Goal: Task Accomplishment & Management: Use online tool/utility

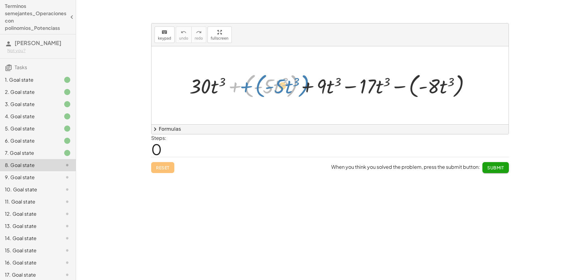
drag, startPoint x: 232, startPoint y: 89, endPoint x: 238, endPoint y: 89, distance: 6.4
click at [238, 89] on div at bounding box center [331, 85] width 291 height 29
drag, startPoint x: 259, startPoint y: 88, endPoint x: 243, endPoint y: 89, distance: 15.9
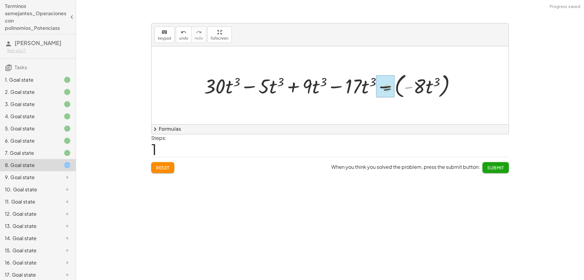
drag, startPoint x: 411, startPoint y: 87, endPoint x: 392, endPoint y: 88, distance: 18.3
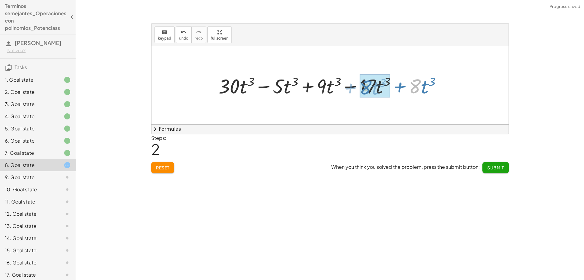
drag, startPoint x: 415, startPoint y: 86, endPoint x: 392, endPoint y: 87, distance: 22.8
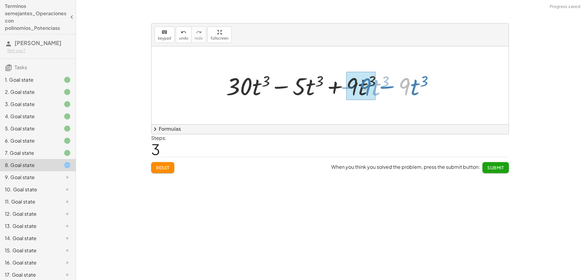
drag, startPoint x: 405, startPoint y: 86, endPoint x: 366, endPoint y: 87, distance: 38.9
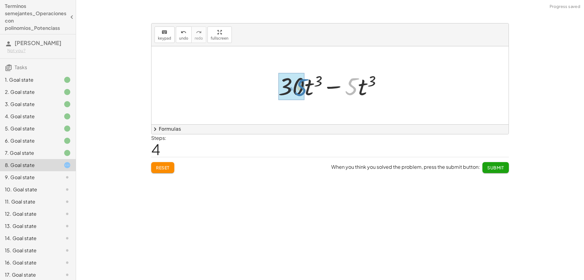
drag, startPoint x: 352, startPoint y: 84, endPoint x: 301, endPoint y: 85, distance: 50.5
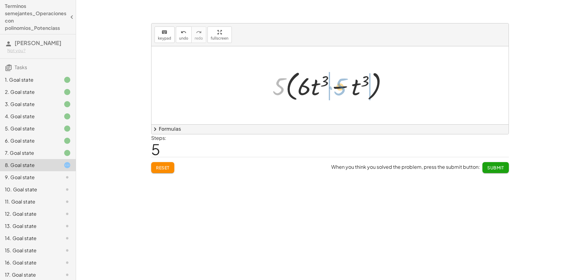
drag, startPoint x: 279, startPoint y: 87, endPoint x: 340, endPoint y: 88, distance: 61.1
click at [340, 88] on div at bounding box center [333, 85] width 126 height 35
click at [375, 90] on div at bounding box center [332, 85] width 114 height 31
drag, startPoint x: 374, startPoint y: 90, endPoint x: 356, endPoint y: 90, distance: 18.6
click at [371, 90] on div at bounding box center [332, 85] width 114 height 31
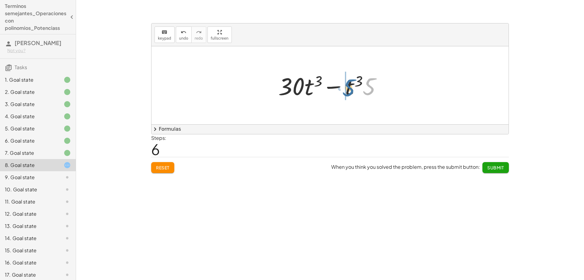
drag, startPoint x: 368, startPoint y: 90, endPoint x: 347, endPoint y: 92, distance: 20.7
click at [347, 92] on div at bounding box center [332, 85] width 114 height 31
click at [360, 91] on div at bounding box center [332, 85] width 114 height 31
click at [358, 91] on div at bounding box center [332, 85] width 114 height 31
drag, startPoint x: 356, startPoint y: 89, endPoint x: 297, endPoint y: 90, distance: 59.0
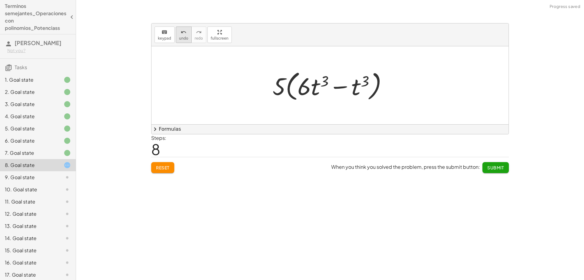
click at [182, 39] on span "undo" at bounding box center [183, 38] width 9 height 4
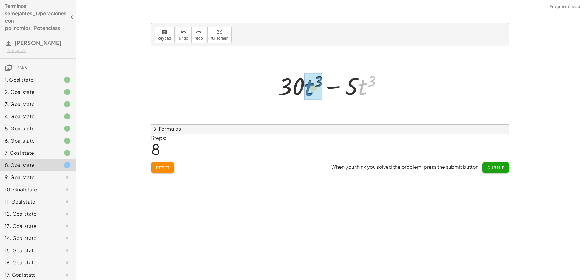
drag, startPoint x: 364, startPoint y: 90, endPoint x: 321, endPoint y: 91, distance: 43.2
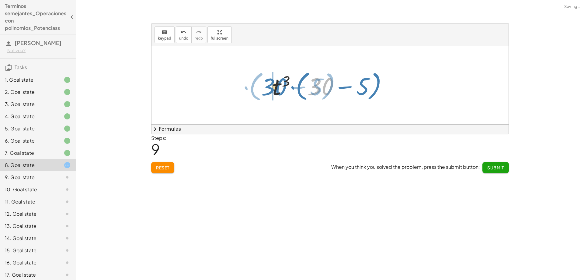
drag, startPoint x: 317, startPoint y: 90, endPoint x: 270, endPoint y: 91, distance: 47.2
click at [270, 91] on div at bounding box center [332, 85] width 126 height 35
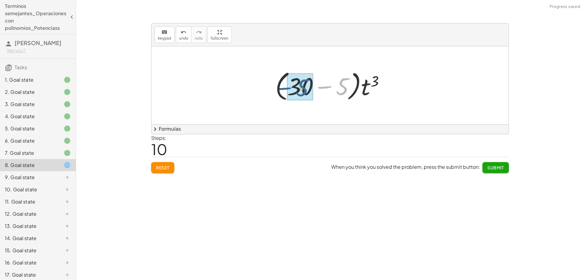
drag, startPoint x: 342, startPoint y: 89, endPoint x: 315, endPoint y: 91, distance: 27.4
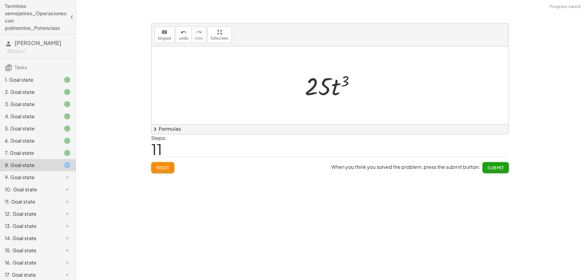
click at [491, 164] on button "Submit" at bounding box center [495, 167] width 26 height 11
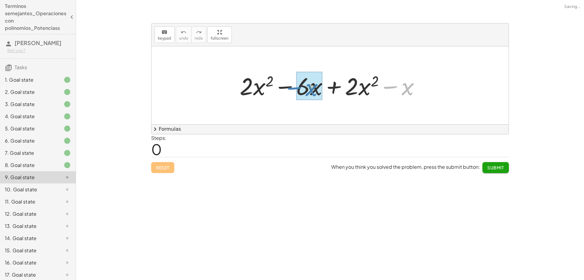
drag, startPoint x: 406, startPoint y: 89, endPoint x: 309, endPoint y: 90, distance: 96.7
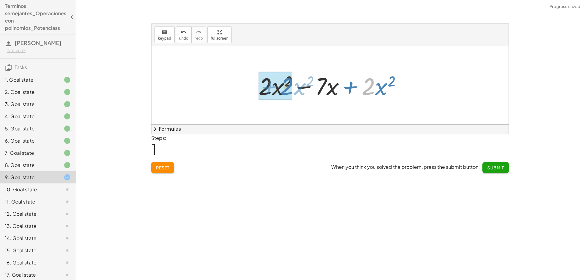
drag, startPoint x: 367, startPoint y: 91, endPoint x: 286, endPoint y: 91, distance: 81.5
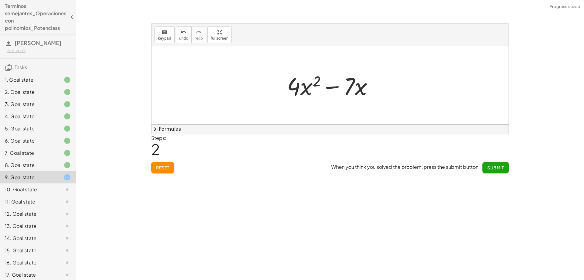
click at [489, 168] on span "Submit" at bounding box center [495, 167] width 17 height 5
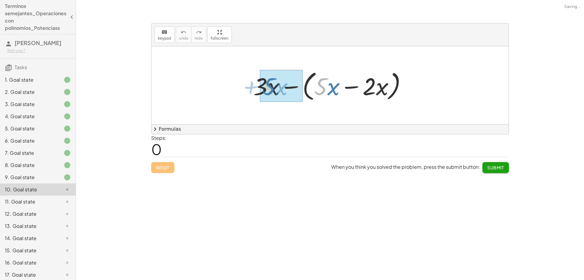
drag, startPoint x: 320, startPoint y: 90, endPoint x: 268, endPoint y: 90, distance: 52.3
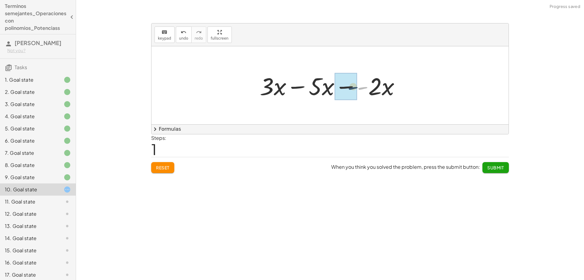
drag, startPoint x: 363, startPoint y: 88, endPoint x: 357, endPoint y: 88, distance: 5.2
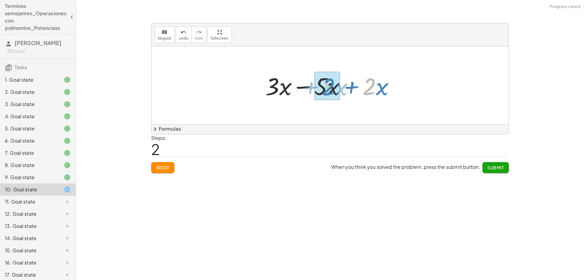
drag, startPoint x: 368, startPoint y: 92, endPoint x: 341, endPoint y: 92, distance: 27.1
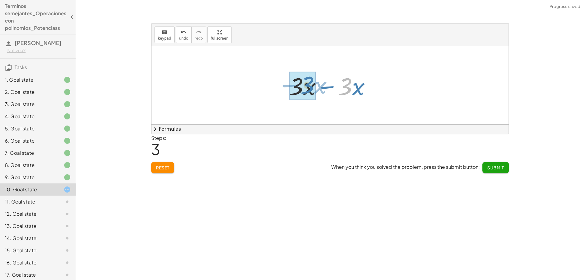
drag, startPoint x: 343, startPoint y: 90, endPoint x: 305, endPoint y: 89, distance: 38.4
click at [490, 169] on span "Submit" at bounding box center [495, 167] width 17 height 5
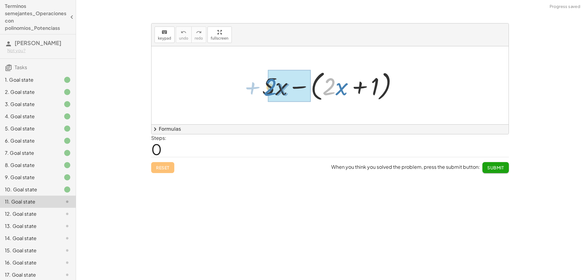
drag, startPoint x: 329, startPoint y: 89, endPoint x: 309, endPoint y: 90, distance: 20.7
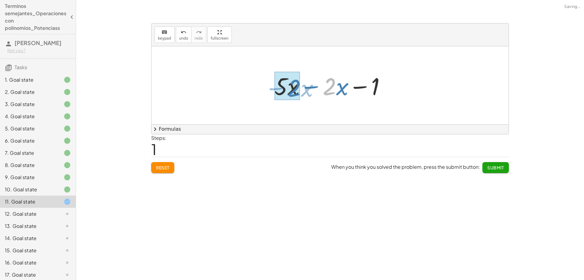
drag, startPoint x: 331, startPoint y: 88, endPoint x: 295, endPoint y: 89, distance: 35.6
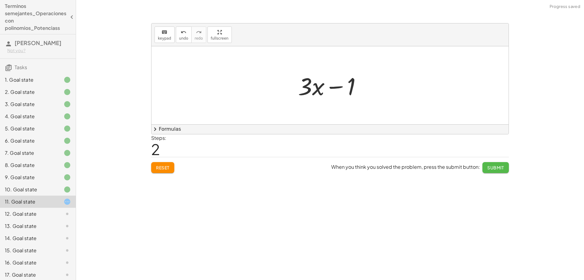
click at [494, 166] on span "Submit" at bounding box center [495, 167] width 17 height 5
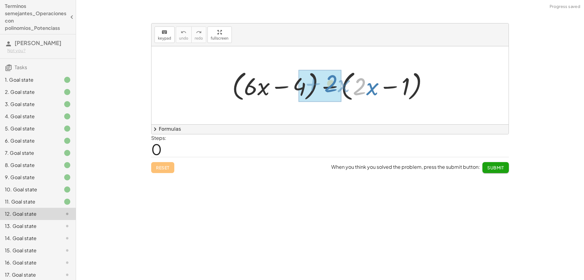
drag, startPoint x: 360, startPoint y: 91, endPoint x: 332, endPoint y: 88, distance: 29.1
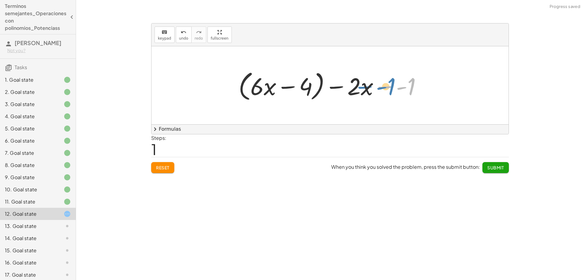
drag, startPoint x: 401, startPoint y: 88, endPoint x: 396, endPoint y: 88, distance: 5.2
click at [384, 88] on div at bounding box center [332, 85] width 194 height 35
drag, startPoint x: 385, startPoint y: 88, endPoint x: 392, endPoint y: 88, distance: 7.3
click at [392, 88] on div at bounding box center [332, 85] width 194 height 35
drag, startPoint x: 401, startPoint y: 89, endPoint x: 248, endPoint y: 86, distance: 153.0
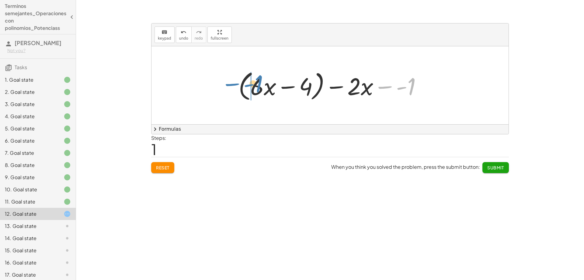
click at [248, 86] on div at bounding box center [332, 85] width 194 height 35
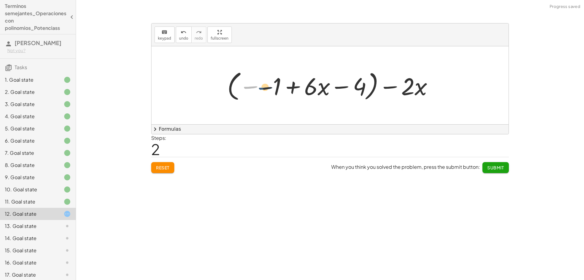
drag, startPoint x: 247, startPoint y: 86, endPoint x: 268, endPoint y: 90, distance: 21.6
click at [268, 90] on div at bounding box center [332, 85] width 217 height 35
drag, startPoint x: 308, startPoint y: 90, endPoint x: 329, endPoint y: 92, distance: 21.1
click at [329, 92] on div at bounding box center [332, 85] width 217 height 35
drag, startPoint x: 405, startPoint y: 93, endPoint x: 253, endPoint y: 92, distance: 151.2
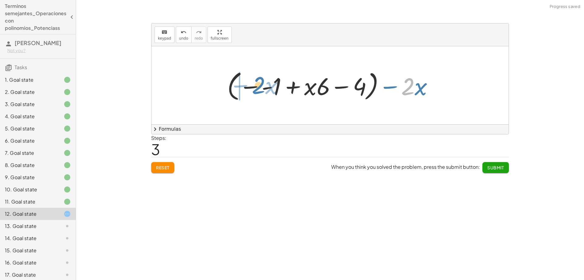
click at [253, 92] on div at bounding box center [332, 85] width 217 height 35
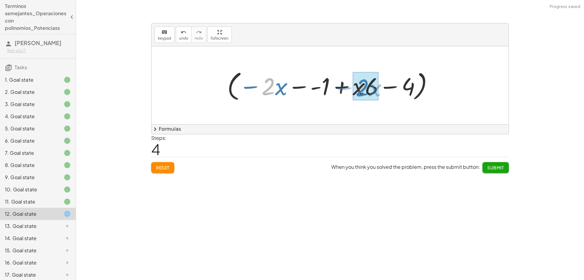
drag, startPoint x: 269, startPoint y: 92, endPoint x: 363, endPoint y: 93, distance: 94.0
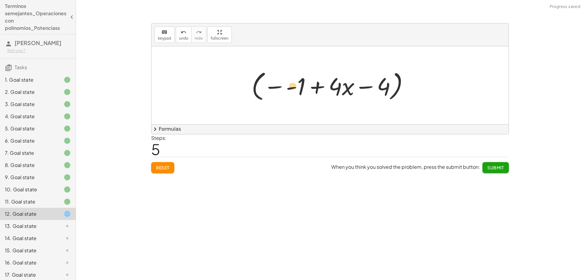
drag, startPoint x: 301, startPoint y: 89, endPoint x: 298, endPoint y: 89, distance: 3.1
click at [298, 89] on div at bounding box center [333, 85] width 168 height 35
drag, startPoint x: 379, startPoint y: 86, endPoint x: 288, endPoint y: 86, distance: 90.7
click at [288, 86] on div at bounding box center [333, 85] width 168 height 35
drag, startPoint x: 309, startPoint y: 86, endPoint x: 266, endPoint y: 86, distance: 42.9
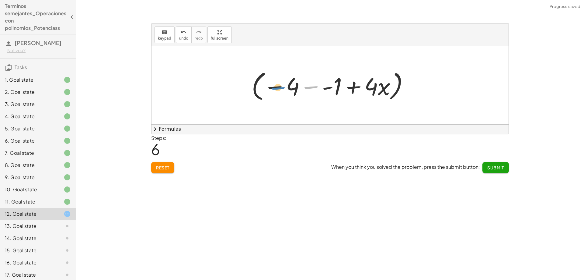
click at [266, 86] on div at bounding box center [333, 85] width 168 height 35
drag, startPoint x: 273, startPoint y: 87, endPoint x: 324, endPoint y: 88, distance: 50.8
click at [324, 88] on div at bounding box center [333, 85] width 168 height 35
drag, startPoint x: 329, startPoint y: 88, endPoint x: 322, endPoint y: 88, distance: 6.7
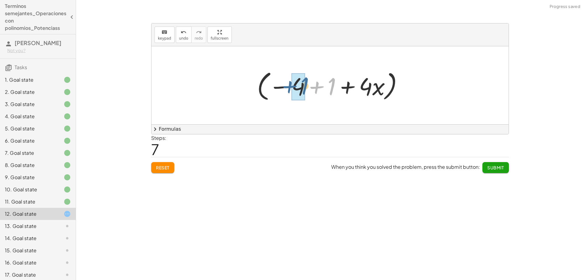
drag, startPoint x: 317, startPoint y: 88, endPoint x: 290, endPoint y: 87, distance: 27.4
click at [290, 87] on div at bounding box center [332, 85] width 157 height 35
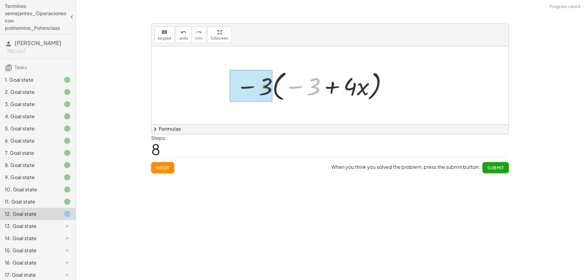
drag, startPoint x: 318, startPoint y: 89, endPoint x: 274, endPoint y: 89, distance: 43.5
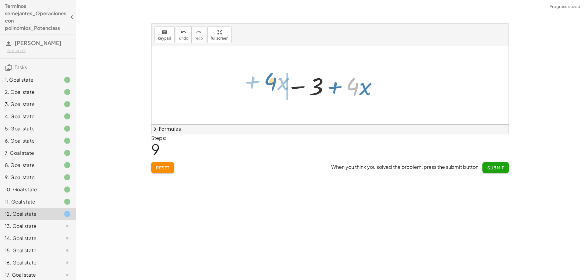
drag, startPoint x: 354, startPoint y: 91, endPoint x: 269, endPoint y: 85, distance: 84.7
click at [269, 85] on div "+ ( + · 6 · x − 4 ) − ( + · 2 · x − 1 ) + ( + · 6 · x − 4 ) − · 2 · x − - 1 + (…" at bounding box center [329, 85] width 357 height 78
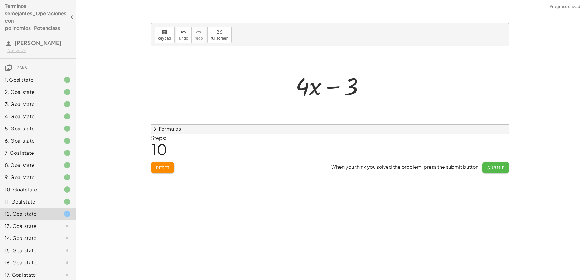
click at [491, 167] on span "Submit" at bounding box center [495, 167] width 17 height 5
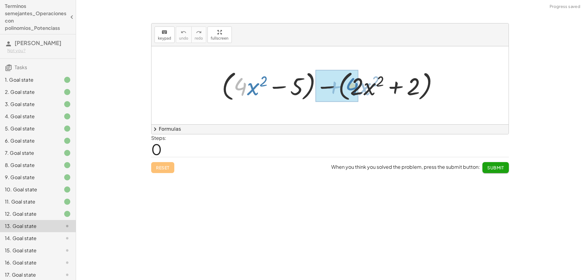
drag, startPoint x: 246, startPoint y: 89, endPoint x: 358, endPoint y: 89, distance: 111.6
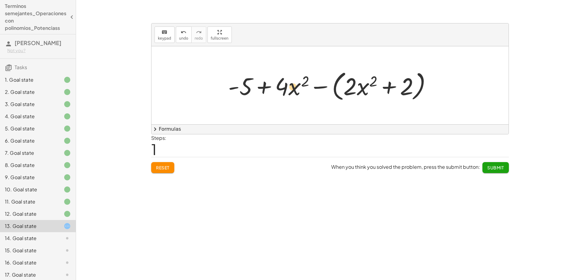
drag, startPoint x: 284, startPoint y: 91, endPoint x: 294, endPoint y: 91, distance: 10.7
click at [294, 91] on div at bounding box center [332, 85] width 214 height 35
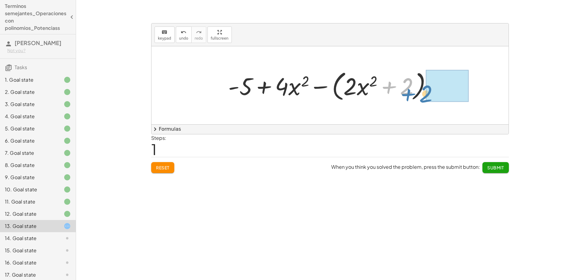
drag, startPoint x: 402, startPoint y: 92, endPoint x: 422, endPoint y: 99, distance: 21.1
click at [422, 99] on div at bounding box center [332, 85] width 214 height 35
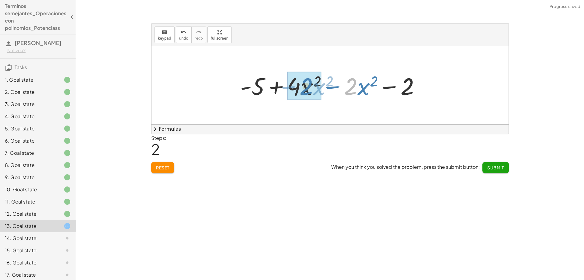
drag, startPoint x: 353, startPoint y: 86, endPoint x: 308, endPoint y: 86, distance: 44.7
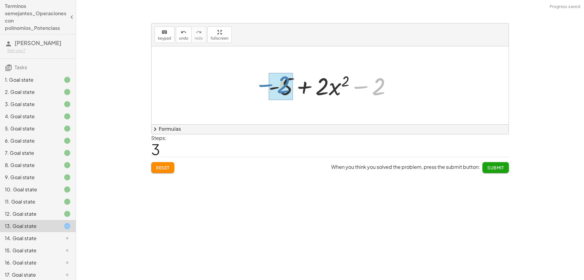
drag, startPoint x: 378, startPoint y: 87, endPoint x: 283, endPoint y: 85, distance: 95.5
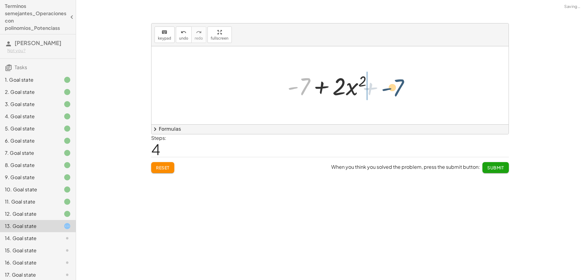
drag, startPoint x: 303, startPoint y: 88, endPoint x: 398, endPoint y: 89, distance: 95.2
click at [398, 89] on div "+ ( + · 4 · x 2 − 5 ) − ( + · 2 · x 2 + 2 ) + - 5 + · 4 · x 2 − ( + · 2 · x 2 +…" at bounding box center [329, 85] width 357 height 78
drag, startPoint x: 335, startPoint y: 88, endPoint x: 352, endPoint y: 89, distance: 17.4
click at [352, 89] on div at bounding box center [332, 85] width 96 height 31
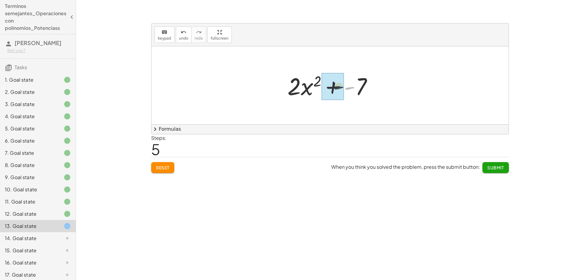
drag, startPoint x: 351, startPoint y: 89, endPoint x: 347, endPoint y: 89, distance: 3.7
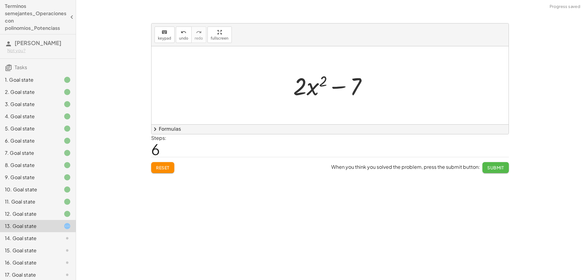
click at [496, 169] on span "Submit" at bounding box center [495, 167] width 17 height 5
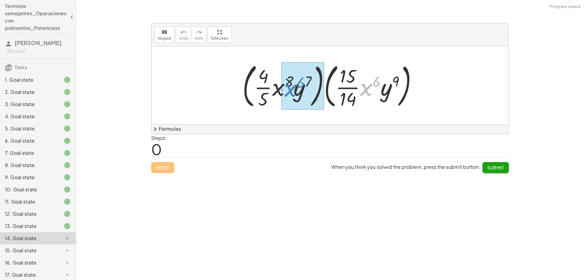
drag, startPoint x: 365, startPoint y: 92, endPoint x: 290, endPoint y: 93, distance: 75.4
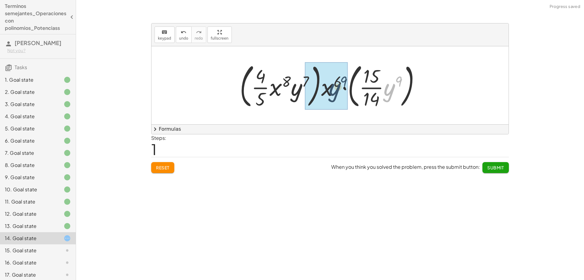
drag, startPoint x: 391, startPoint y: 92, endPoint x: 335, endPoint y: 92, distance: 56.0
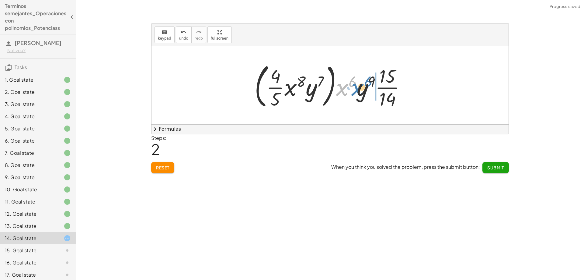
drag, startPoint x: 341, startPoint y: 90, endPoint x: 361, endPoint y: 90, distance: 20.1
click at [361, 90] on div at bounding box center [333, 85] width 162 height 50
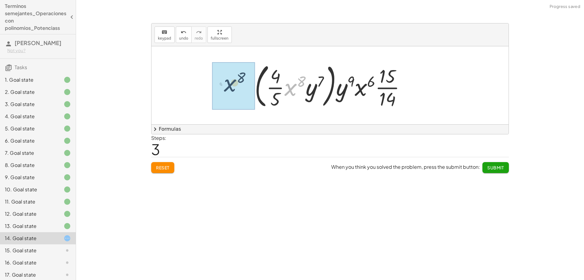
drag, startPoint x: 291, startPoint y: 92, endPoint x: 247, endPoint y: 89, distance: 43.9
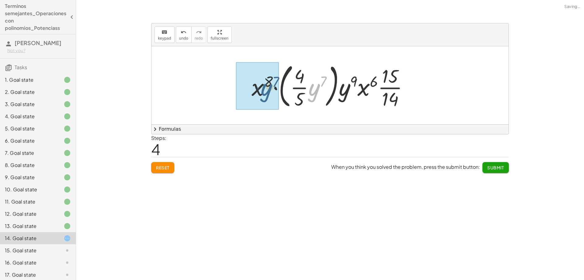
drag, startPoint x: 315, startPoint y: 91, endPoint x: 266, endPoint y: 91, distance: 48.7
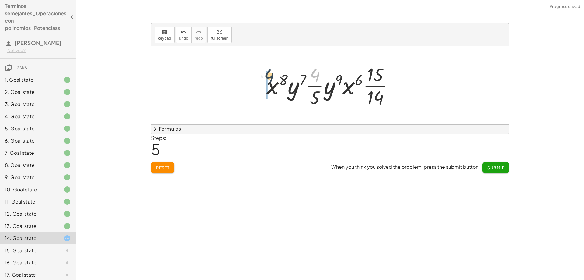
drag, startPoint x: 318, startPoint y: 77, endPoint x: 271, endPoint y: 78, distance: 46.6
click at [271, 78] on div at bounding box center [332, 85] width 138 height 47
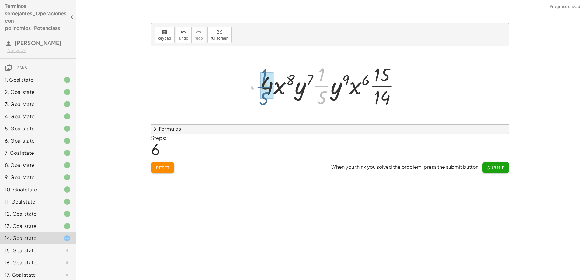
drag, startPoint x: 325, startPoint y: 86, endPoint x: 266, endPoint y: 87, distance: 58.7
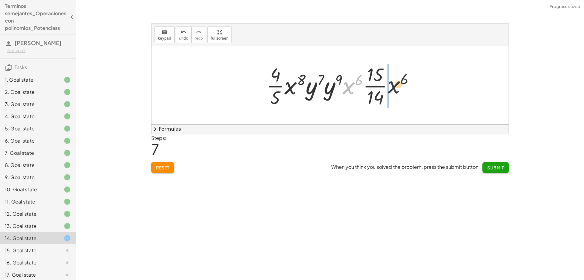
drag, startPoint x: 347, startPoint y: 90, endPoint x: 398, endPoint y: 89, distance: 50.8
click at [398, 89] on div at bounding box center [332, 85] width 138 height 47
drag, startPoint x: 328, startPoint y: 91, endPoint x: 402, endPoint y: 89, distance: 74.9
click at [402, 89] on div "· ( · · 4 · 5 · x 8 · y 7 ) · ( · · 15 · 14 · x 6 · y 9 ) · ( · · 4 · 5 · x 8 ·…" at bounding box center [329, 85] width 145 height 50
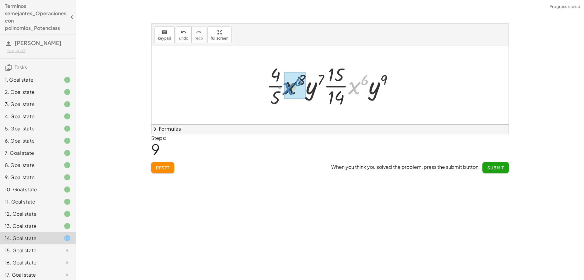
drag, startPoint x: 354, startPoint y: 91, endPoint x: 288, endPoint y: 92, distance: 66.0
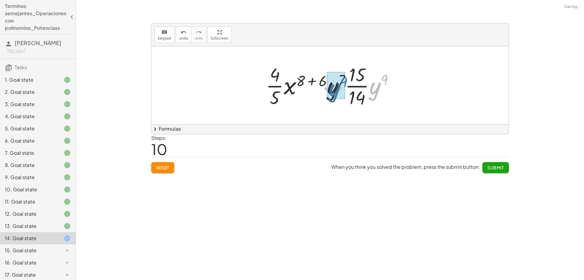
drag, startPoint x: 378, startPoint y: 90, endPoint x: 337, endPoint y: 92, distance: 40.5
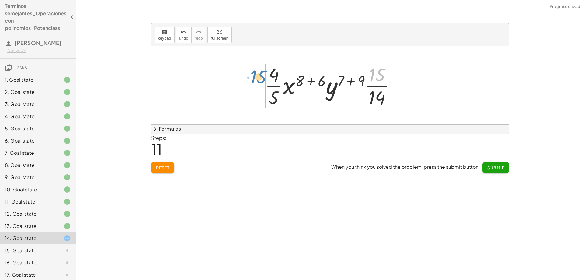
drag, startPoint x: 375, startPoint y: 75, endPoint x: 248, endPoint y: 77, distance: 127.2
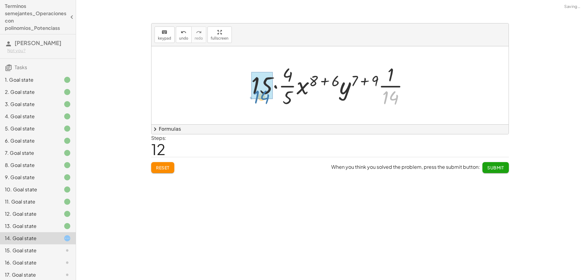
drag, startPoint x: 386, startPoint y: 95, endPoint x: 256, endPoint y: 95, distance: 129.3
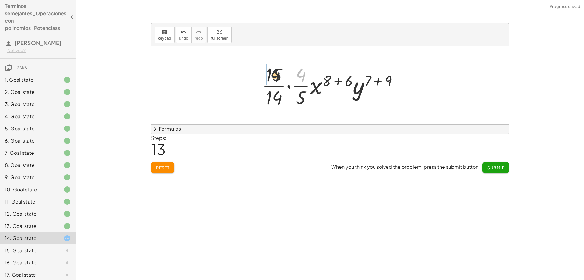
drag, startPoint x: 299, startPoint y: 75, endPoint x: 270, endPoint y: 75, distance: 29.5
click at [270, 75] on div at bounding box center [332, 85] width 147 height 47
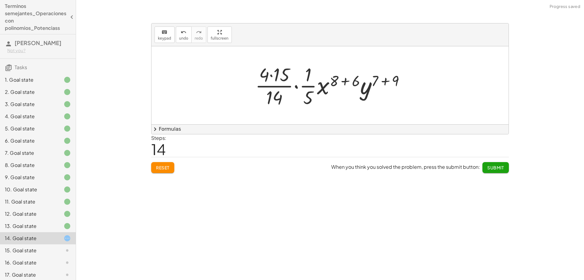
click at [277, 77] on div at bounding box center [332, 85] width 161 height 47
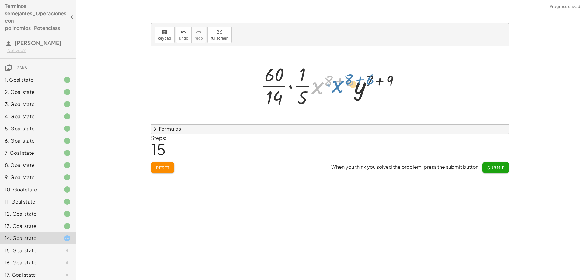
drag, startPoint x: 317, startPoint y: 89, endPoint x: 329, endPoint y: 89, distance: 11.6
click at [329, 89] on div at bounding box center [332, 85] width 149 height 47
drag, startPoint x: 348, startPoint y: 82, endPoint x: 331, endPoint y: 82, distance: 16.7
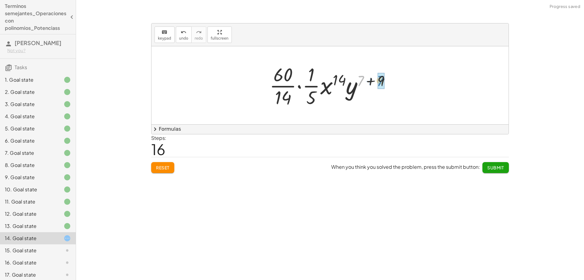
drag, startPoint x: 362, startPoint y: 79, endPoint x: 381, endPoint y: 79, distance: 19.8
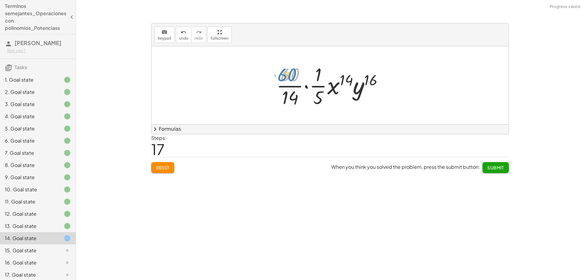
drag, startPoint x: 283, startPoint y: 75, endPoint x: 279, endPoint y: 75, distance: 3.3
click at [279, 75] on div at bounding box center [332, 85] width 118 height 47
drag, startPoint x: 319, startPoint y: 99, endPoint x: 291, endPoint y: 71, distance: 40.2
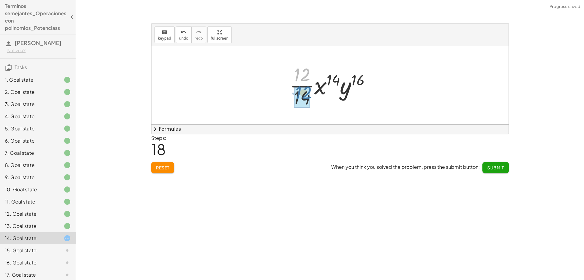
drag, startPoint x: 299, startPoint y: 74, endPoint x: 301, endPoint y: 92, distance: 18.0
click at [501, 169] on span "Submit" at bounding box center [495, 167] width 17 height 5
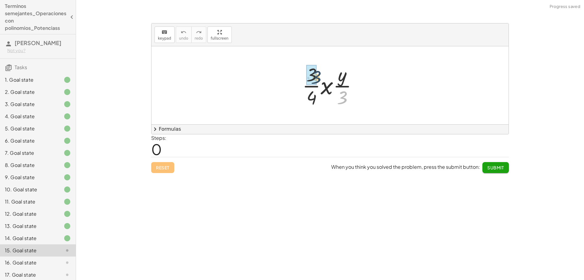
drag, startPoint x: 343, startPoint y: 97, endPoint x: 315, endPoint y: 76, distance: 35.2
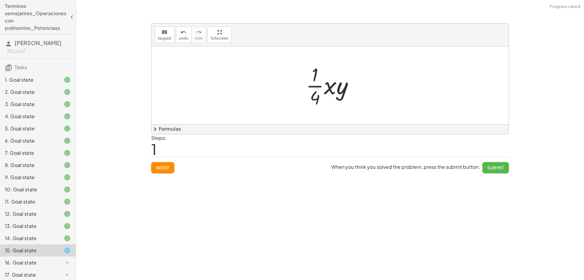
click at [489, 165] on span "Submit" at bounding box center [495, 167] width 17 height 5
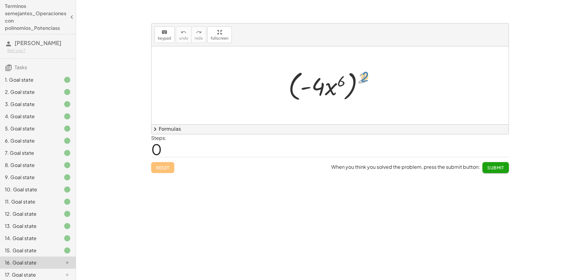
click at [364, 77] on div at bounding box center [332, 85] width 94 height 35
click at [319, 89] on div at bounding box center [332, 85] width 94 height 35
drag, startPoint x: 308, startPoint y: 88, endPoint x: 263, endPoint y: 86, distance: 44.5
click at [263, 86] on div "- · 4 ( · - 4 · x 6 ) 2" at bounding box center [329, 85] width 357 height 78
drag, startPoint x: 332, startPoint y: 88, endPoint x: 281, endPoint y: 90, distance: 51.4
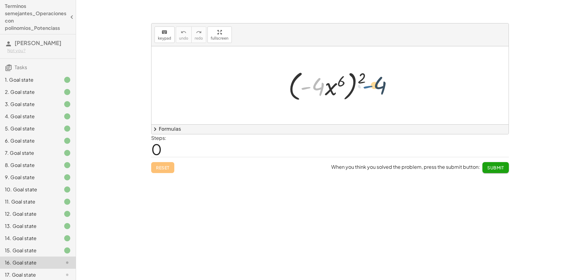
drag, startPoint x: 304, startPoint y: 88, endPoint x: 366, endPoint y: 86, distance: 62.1
click at [366, 86] on div at bounding box center [332, 85] width 94 height 35
drag, startPoint x: 362, startPoint y: 82, endPoint x: 339, endPoint y: 82, distance: 23.1
click at [339, 82] on div at bounding box center [332, 85] width 94 height 35
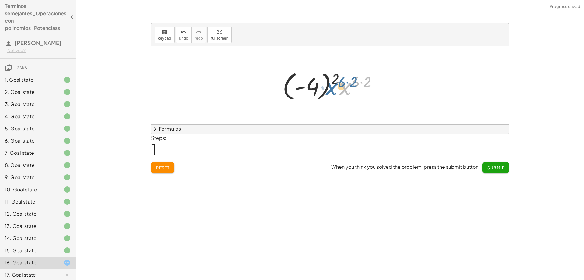
drag, startPoint x: 346, startPoint y: 88, endPoint x: 330, endPoint y: 88, distance: 16.1
click at [330, 88] on div at bounding box center [333, 85] width 106 height 34
drag, startPoint x: 353, startPoint y: 82, endPoint x: 364, endPoint y: 83, distance: 11.3
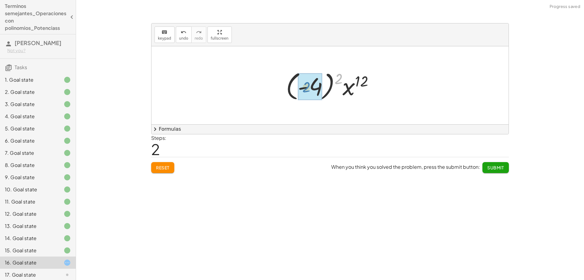
drag, startPoint x: 337, startPoint y: 78, endPoint x: 305, endPoint y: 87, distance: 33.6
click at [498, 166] on span "Submit" at bounding box center [495, 167] width 17 height 5
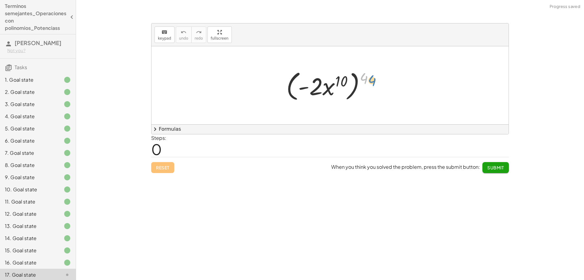
drag, startPoint x: 363, startPoint y: 79, endPoint x: 368, endPoint y: 81, distance: 5.3
click at [368, 81] on div at bounding box center [332, 85] width 98 height 35
drag, startPoint x: 328, startPoint y: 87, endPoint x: 365, endPoint y: 87, distance: 36.5
click at [365, 87] on div at bounding box center [332, 85] width 98 height 35
click at [369, 91] on div at bounding box center [332, 85] width 98 height 35
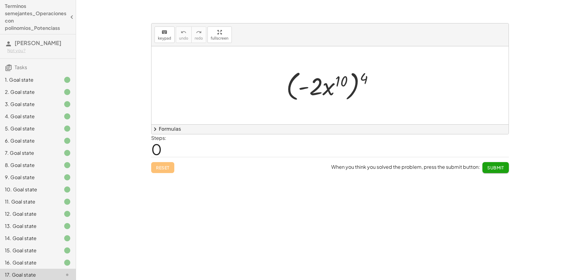
click at [383, 85] on div "( · - 2 · x 10 ) 4" at bounding box center [329, 85] width 357 height 78
drag, startPoint x: 343, startPoint y: 80, endPoint x: 375, endPoint y: 80, distance: 31.6
click at [375, 80] on div at bounding box center [332, 85] width 98 height 35
drag, startPoint x: 367, startPoint y: 80, endPoint x: 329, endPoint y: 80, distance: 38.6
click at [329, 80] on div at bounding box center [332, 85] width 98 height 35
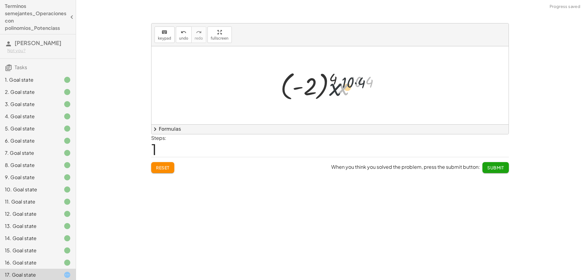
drag, startPoint x: 342, startPoint y: 90, endPoint x: 333, endPoint y: 91, distance: 8.8
click at [333, 91] on div at bounding box center [332, 85] width 110 height 34
drag, startPoint x: 359, startPoint y: 79, endPoint x: 372, endPoint y: 79, distance: 12.8
drag, startPoint x: 338, startPoint y: 79, endPoint x: 302, endPoint y: 90, distance: 37.6
click at [484, 166] on button "Submit" at bounding box center [495, 167] width 26 height 11
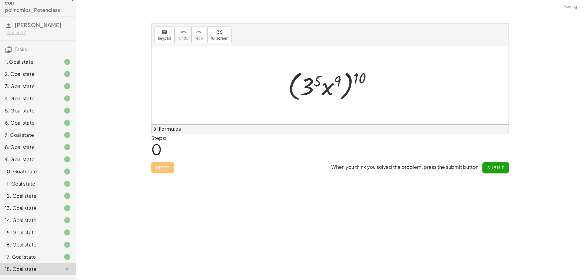
scroll to position [26, 0]
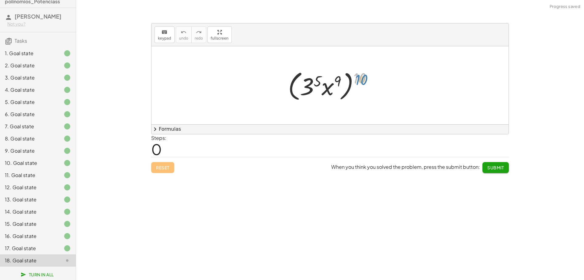
click at [359, 81] on div at bounding box center [332, 85] width 95 height 35
drag, startPoint x: 323, startPoint y: 88, endPoint x: 352, endPoint y: 87, distance: 28.9
click at [352, 87] on div at bounding box center [332, 85] width 95 height 35
drag, startPoint x: 309, startPoint y: 89, endPoint x: 411, endPoint y: 86, distance: 102.0
drag, startPoint x: 328, startPoint y: 91, endPoint x: 359, endPoint y: 87, distance: 31.3
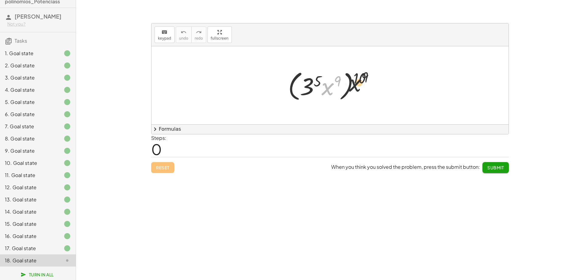
click at [359, 87] on div at bounding box center [332, 85] width 95 height 35
drag, startPoint x: 359, startPoint y: 78, endPoint x: 335, endPoint y: 84, distance: 24.8
click at [335, 84] on div at bounding box center [332, 85] width 95 height 35
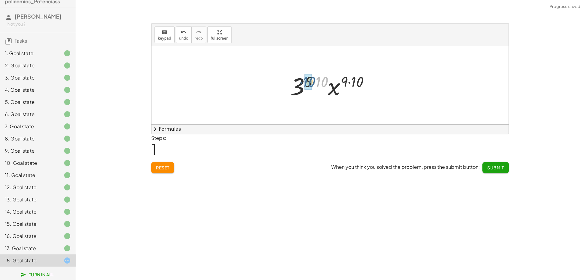
drag, startPoint x: 322, startPoint y: 83, endPoint x: 310, endPoint y: 83, distance: 12.8
drag, startPoint x: 357, startPoint y: 83, endPoint x: 343, endPoint y: 84, distance: 14.9
drag, startPoint x: 335, startPoint y: 90, endPoint x: 302, endPoint y: 91, distance: 33.2
click at [302, 91] on div at bounding box center [332, 85] width 73 height 31
click at [320, 81] on div at bounding box center [332, 85] width 73 height 31
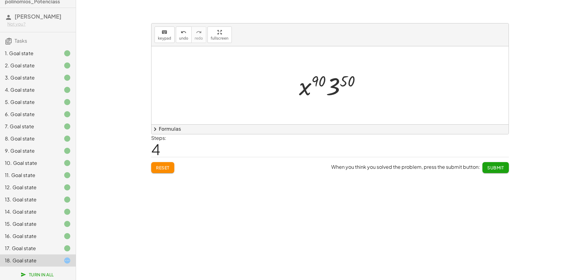
click at [500, 169] on span "Submit" at bounding box center [495, 167] width 17 height 5
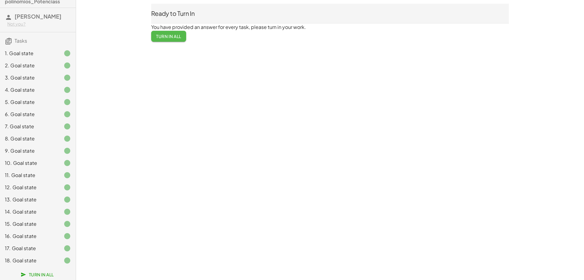
click at [173, 37] on span "Turn In All" at bounding box center [168, 35] width 25 height 5
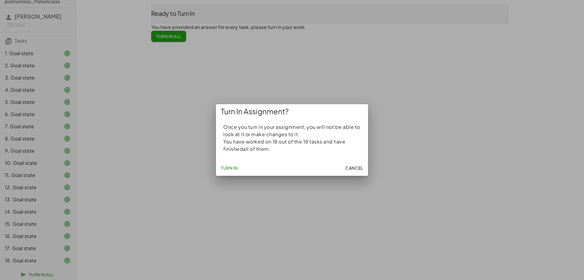
click at [230, 169] on span "Turn In" at bounding box center [229, 167] width 17 height 5
